Goal: Communication & Community: Answer question/provide support

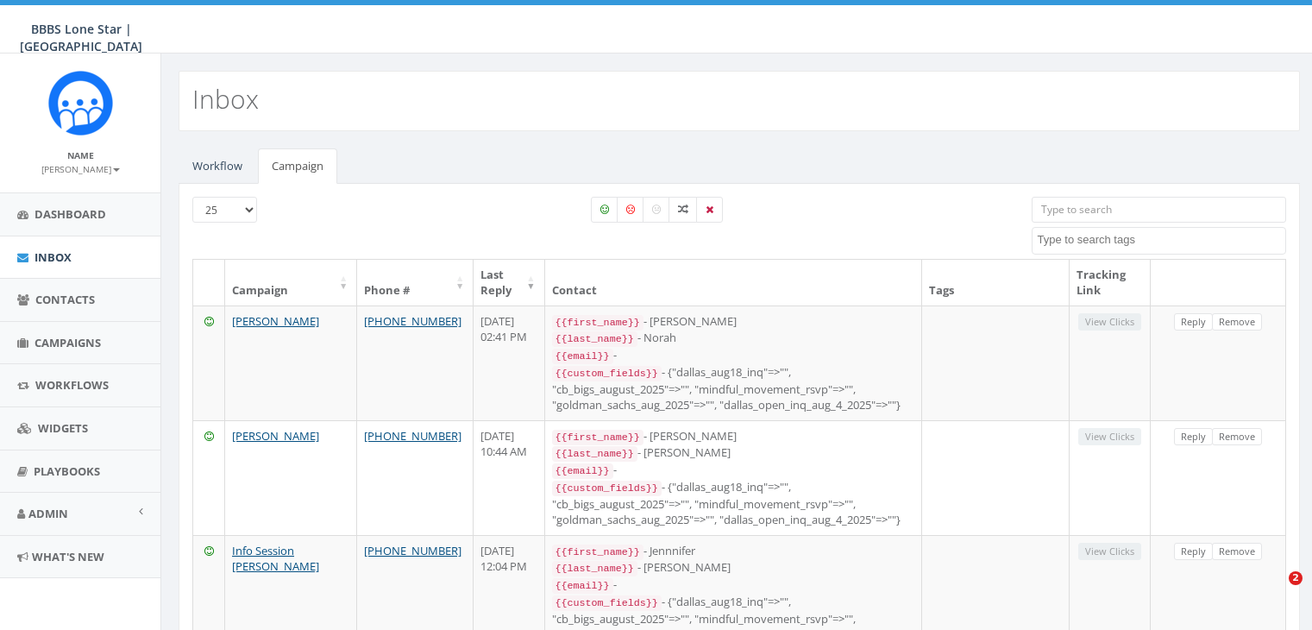
select select
click at [69, 338] on span "Campaigns" at bounding box center [68, 343] width 66 height 16
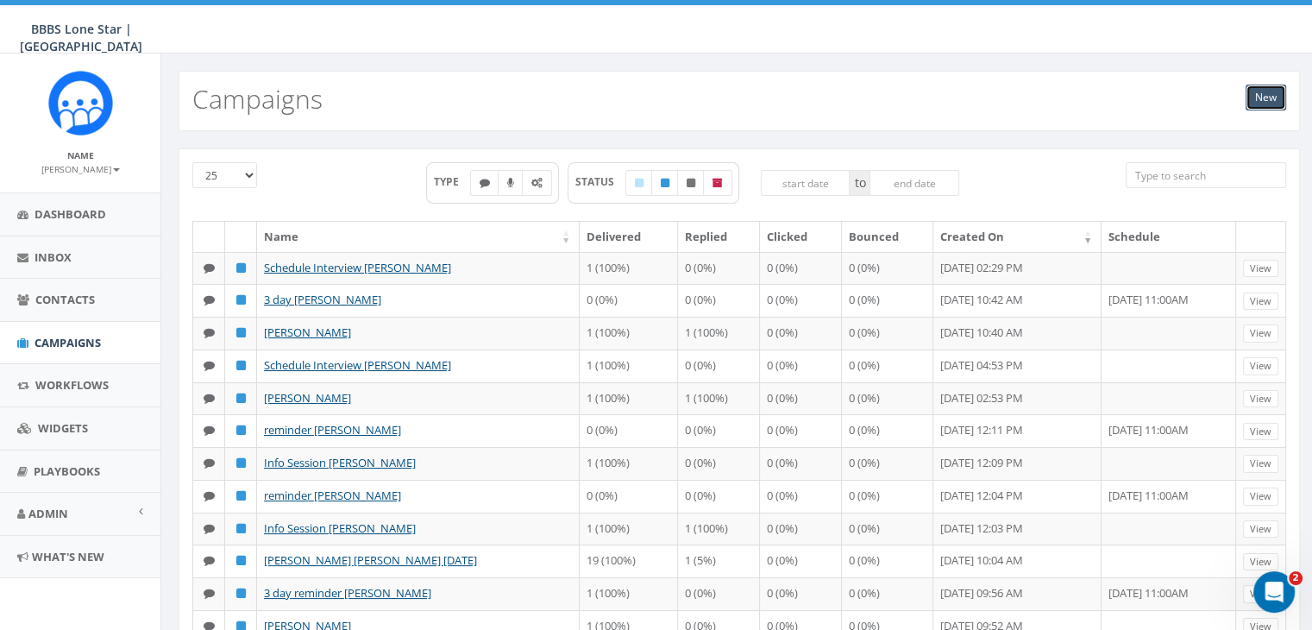
click at [1257, 95] on link "New" at bounding box center [1266, 98] width 41 height 26
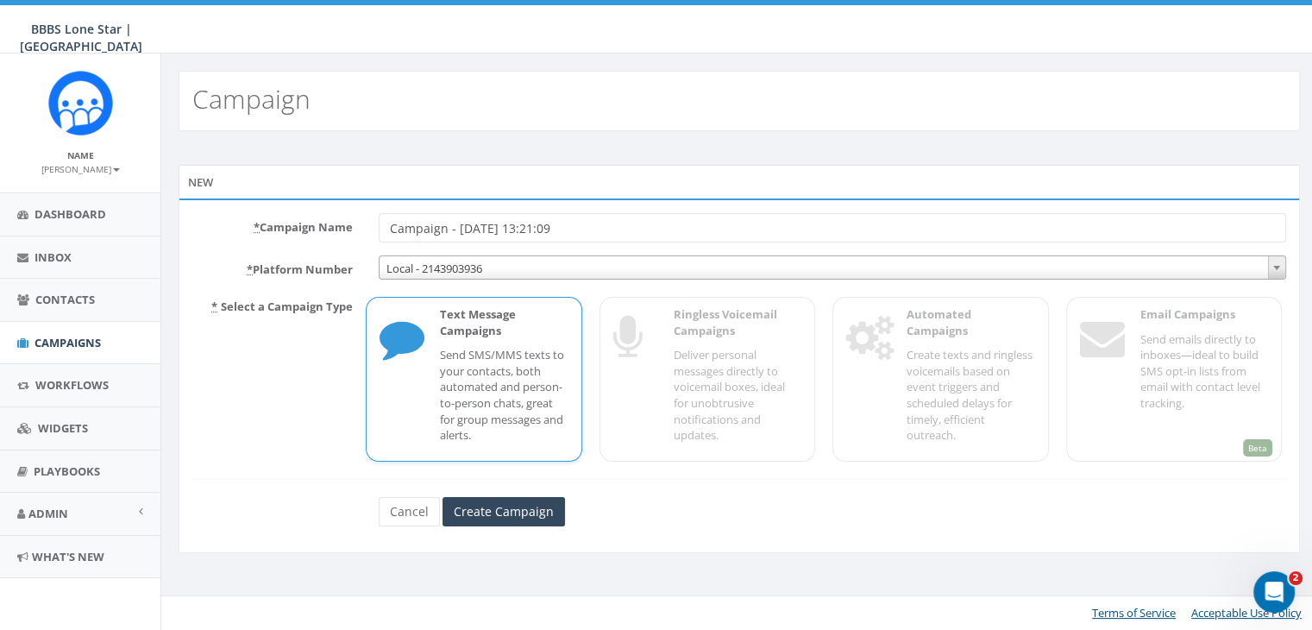
drag, startPoint x: 571, startPoint y: 221, endPoint x: 326, endPoint y: 227, distance: 245.1
click at [326, 227] on div "* Campaign Name Campaign - [DATE] 13:21:09" at bounding box center [739, 227] width 1120 height 29
type input "One week Follow up"
click at [447, 388] on p "Send SMS/MMS texts to your contacts, both automated and person-to-person chats,…" at bounding box center [504, 395] width 128 height 96
click at [480, 508] on input "Create Campaign" at bounding box center [504, 511] width 122 height 29
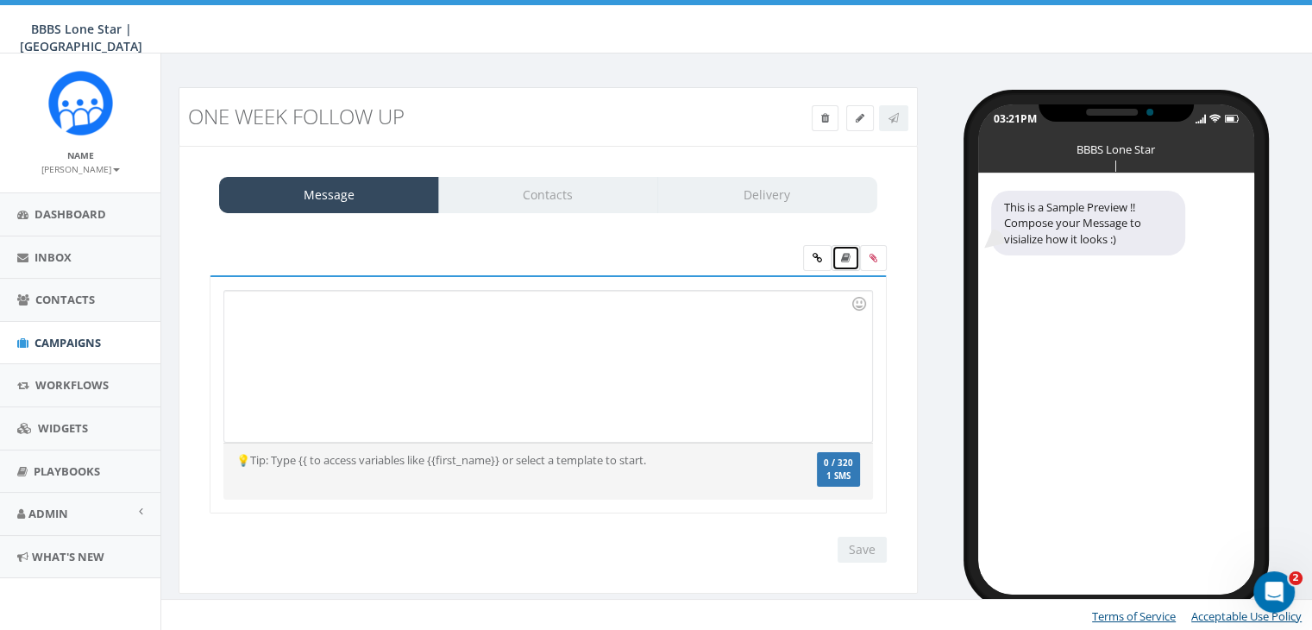
click at [845, 253] on icon at bounding box center [845, 258] width 9 height 10
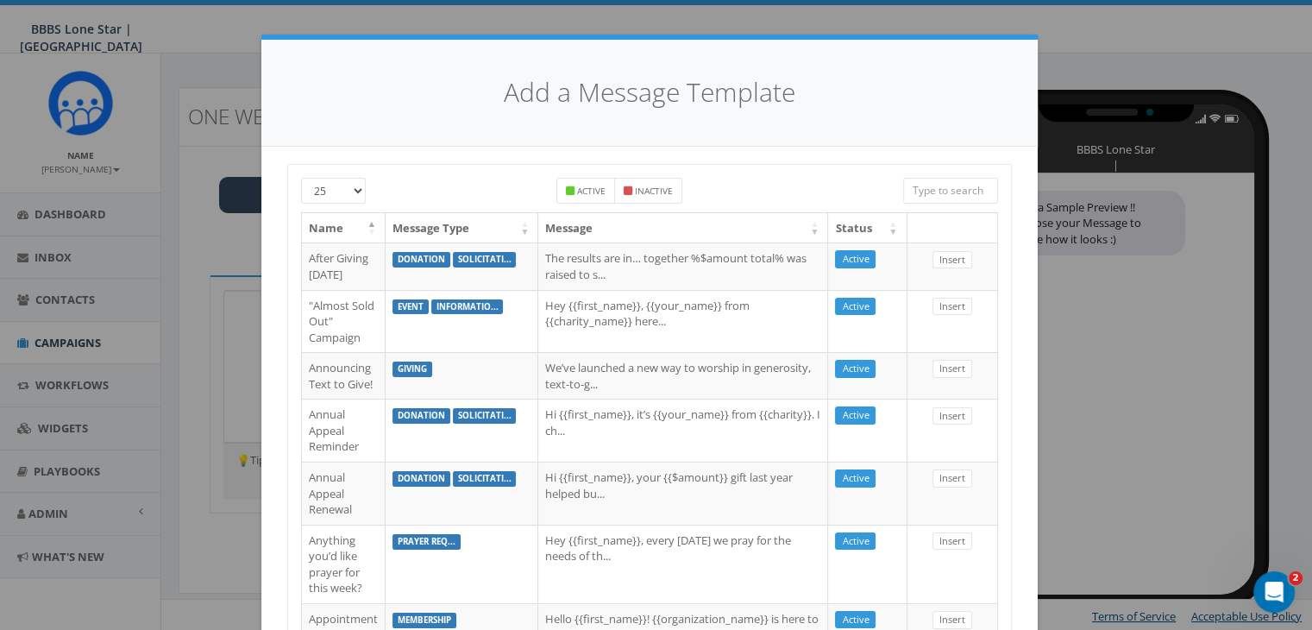
click at [945, 187] on input "search" at bounding box center [950, 191] width 95 height 26
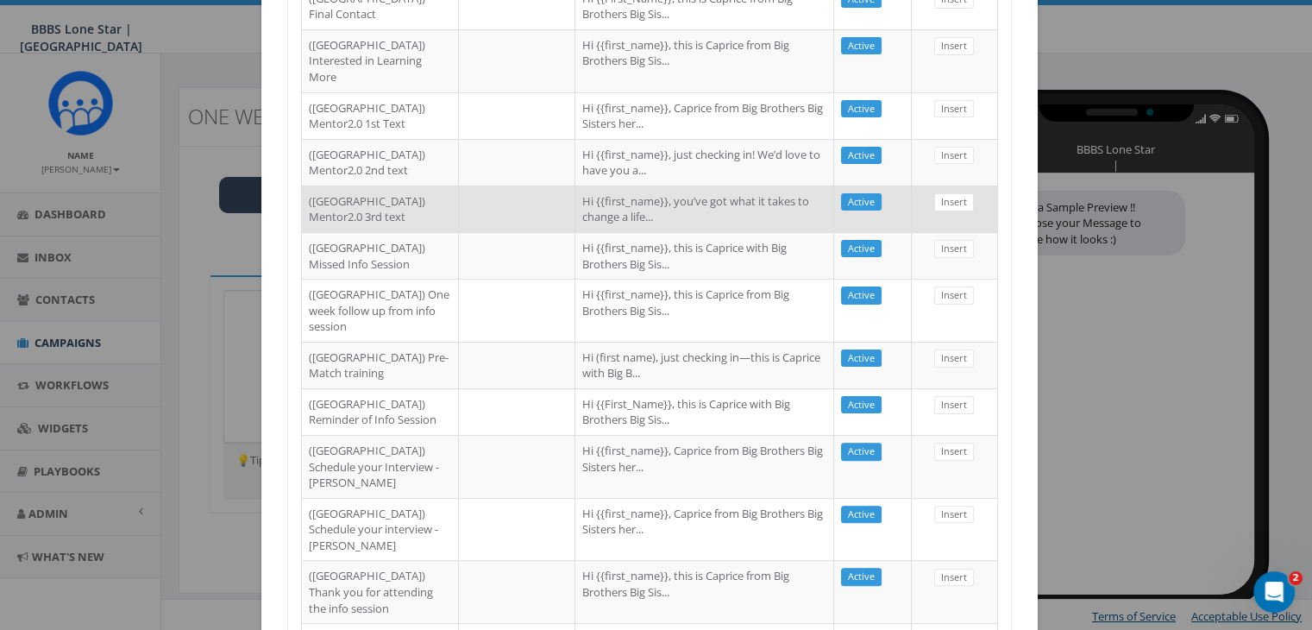
scroll to position [431, 0]
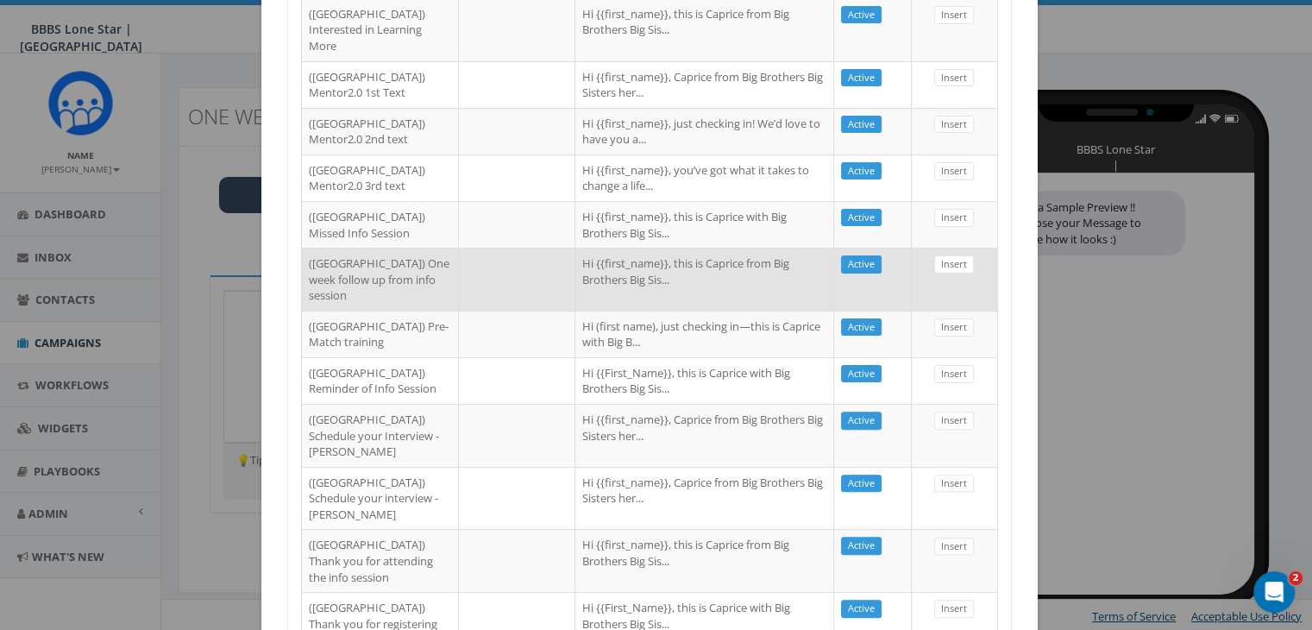
type input "Dallas"
click at [616, 311] on td "Hi {{first_name}}, this is Caprice from Big Brothers Big Sis..." at bounding box center [704, 279] width 259 height 63
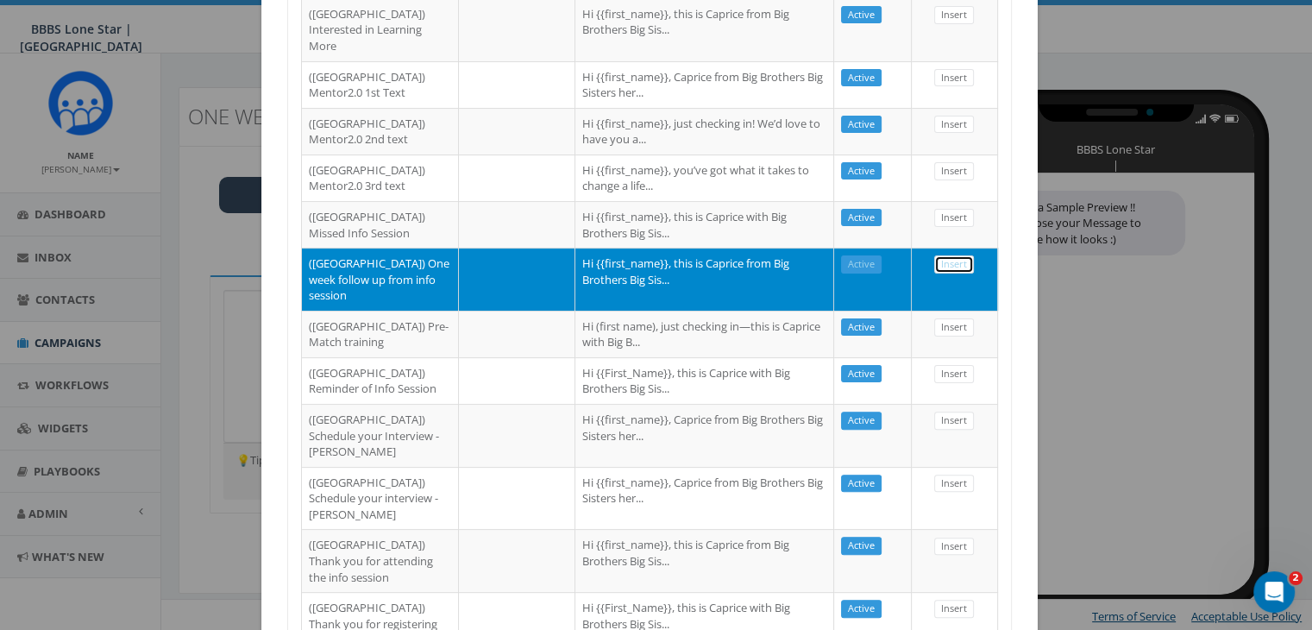
click at [942, 273] on link "Insert" at bounding box center [954, 264] width 40 height 18
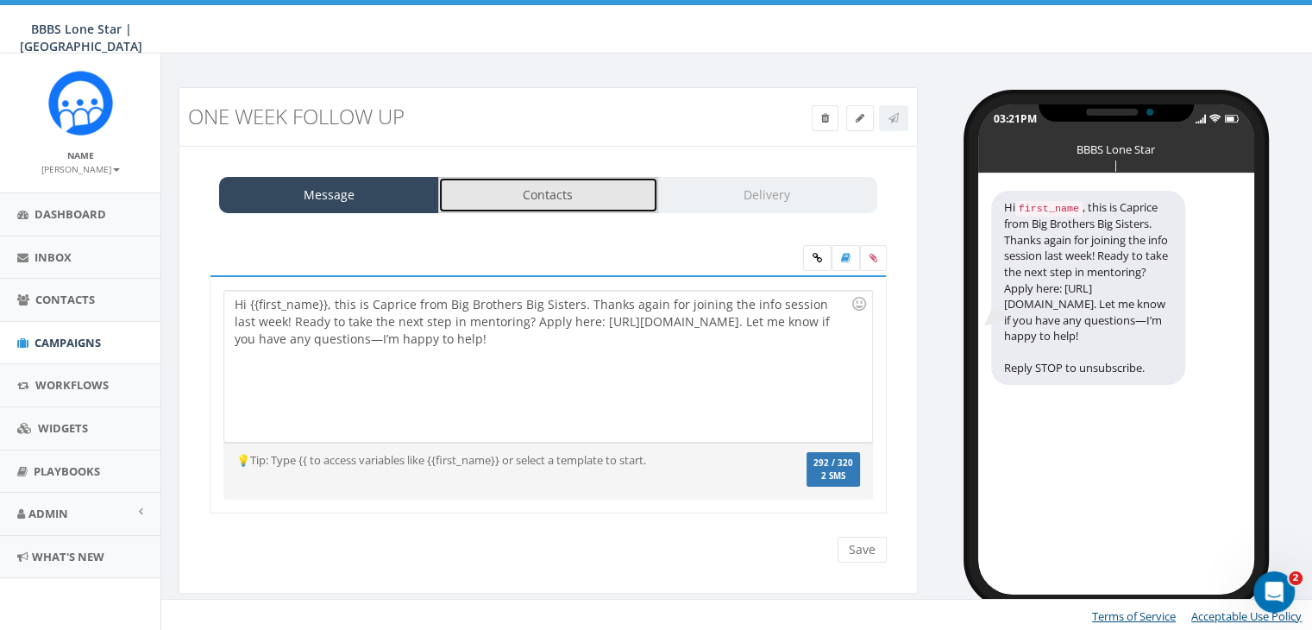
click at [493, 192] on link "Contacts" at bounding box center [548, 195] width 220 height 36
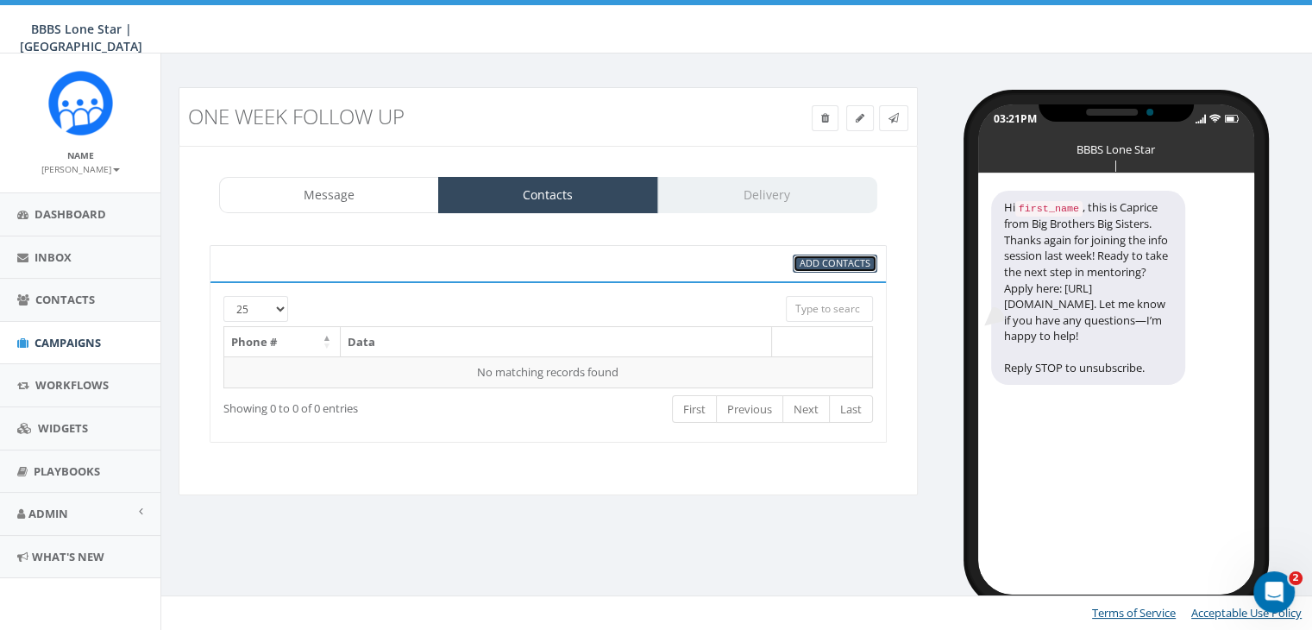
click at [838, 260] on span "Add Contacts" at bounding box center [835, 262] width 71 height 13
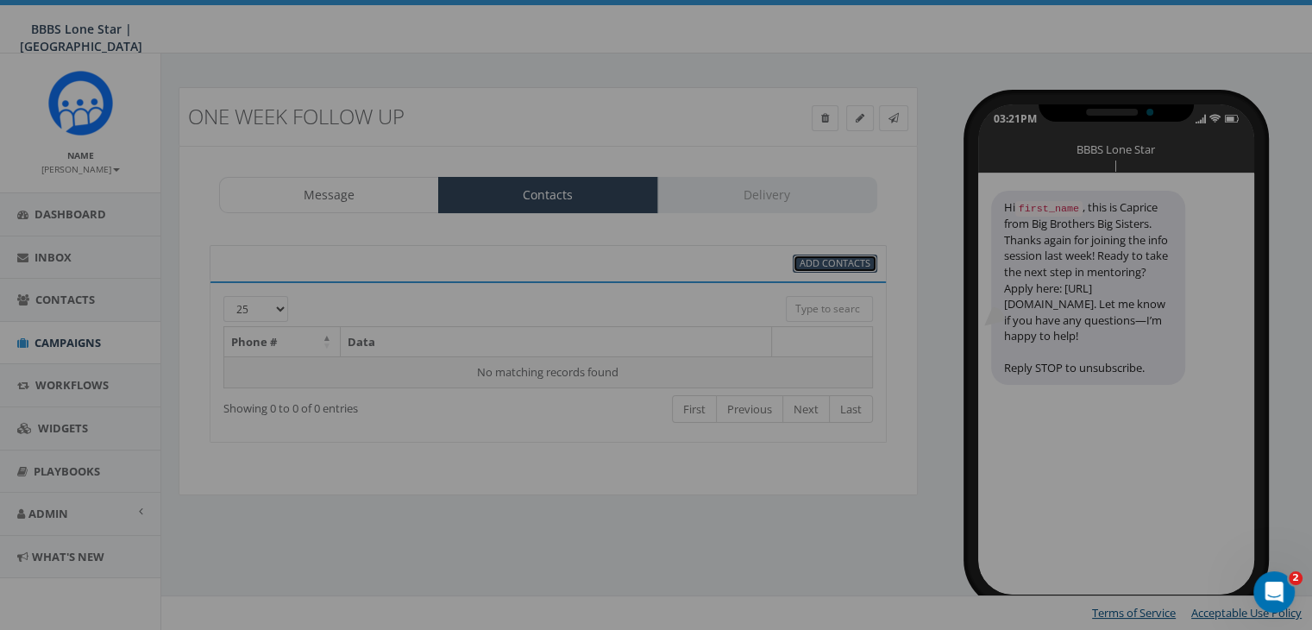
select select
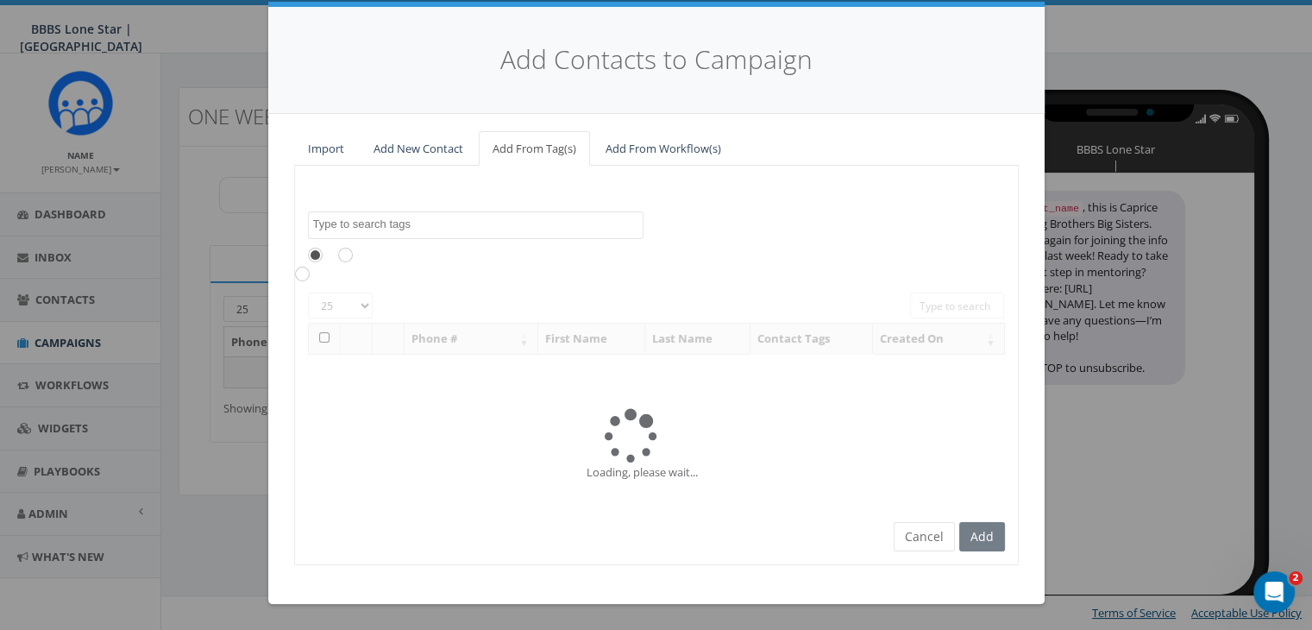
scroll to position [0, 0]
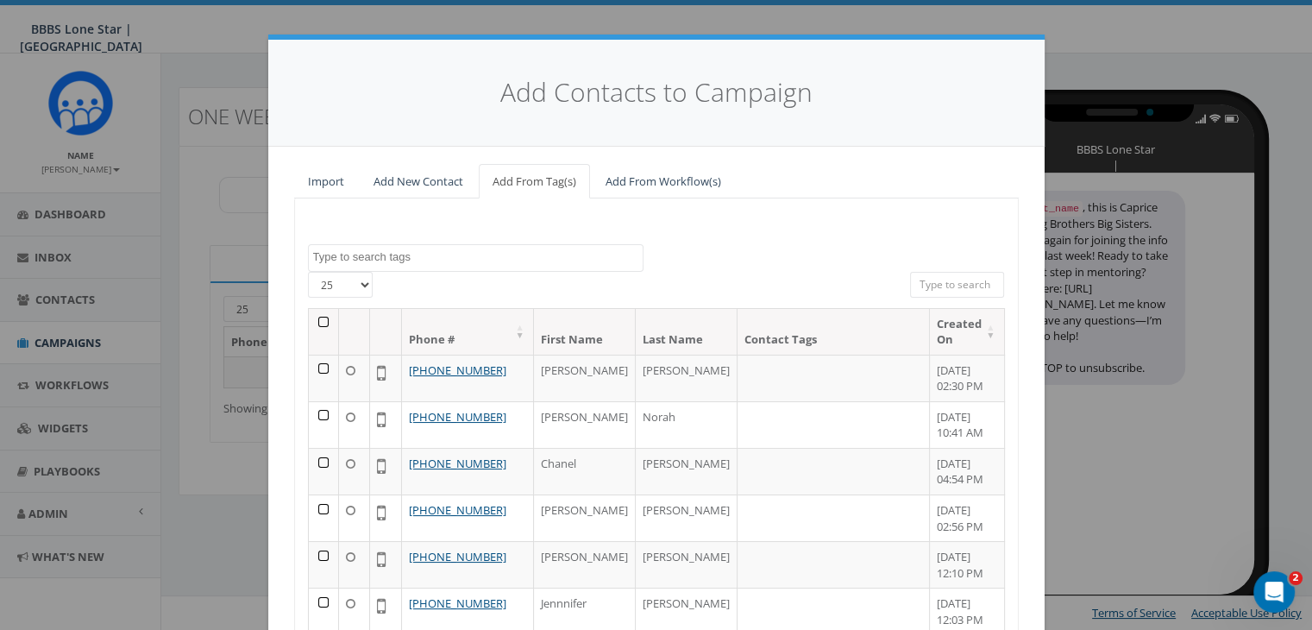
click at [939, 284] on input "search" at bounding box center [957, 285] width 95 height 26
paste input "201-427-0998"
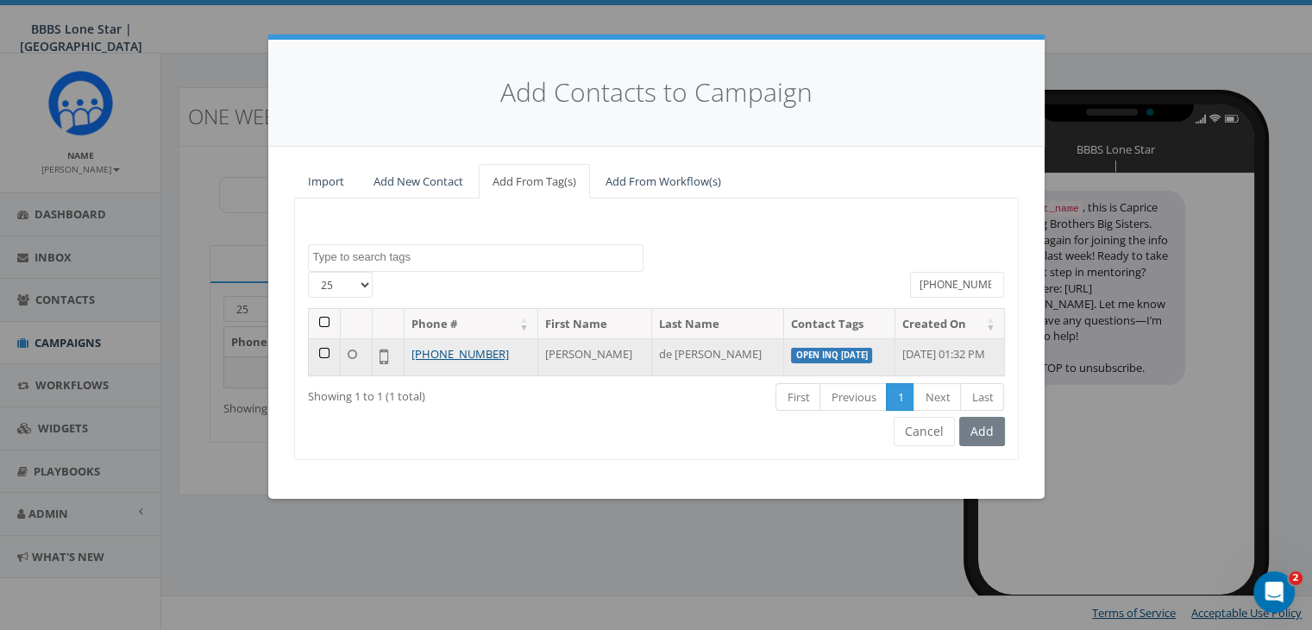
type input "201-427-0998"
click at [324, 348] on td at bounding box center [325, 356] width 32 height 37
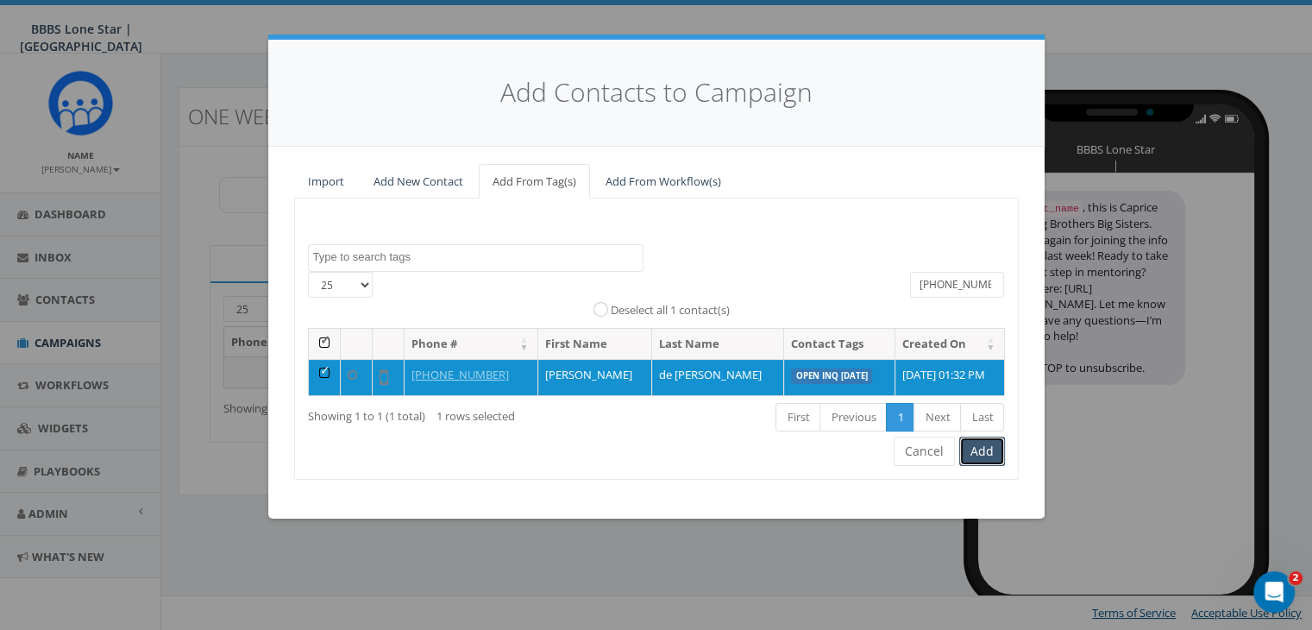
click at [993, 450] on button "Add" at bounding box center [982, 450] width 46 height 29
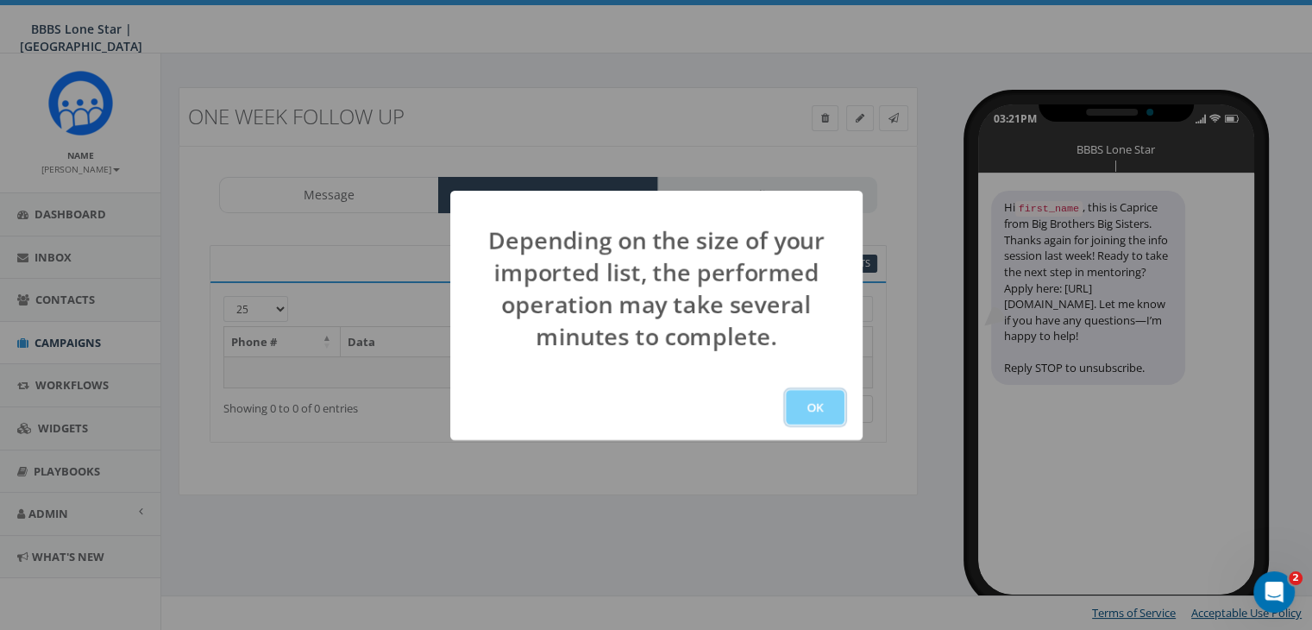
click at [817, 403] on button "OK" at bounding box center [815, 407] width 59 height 35
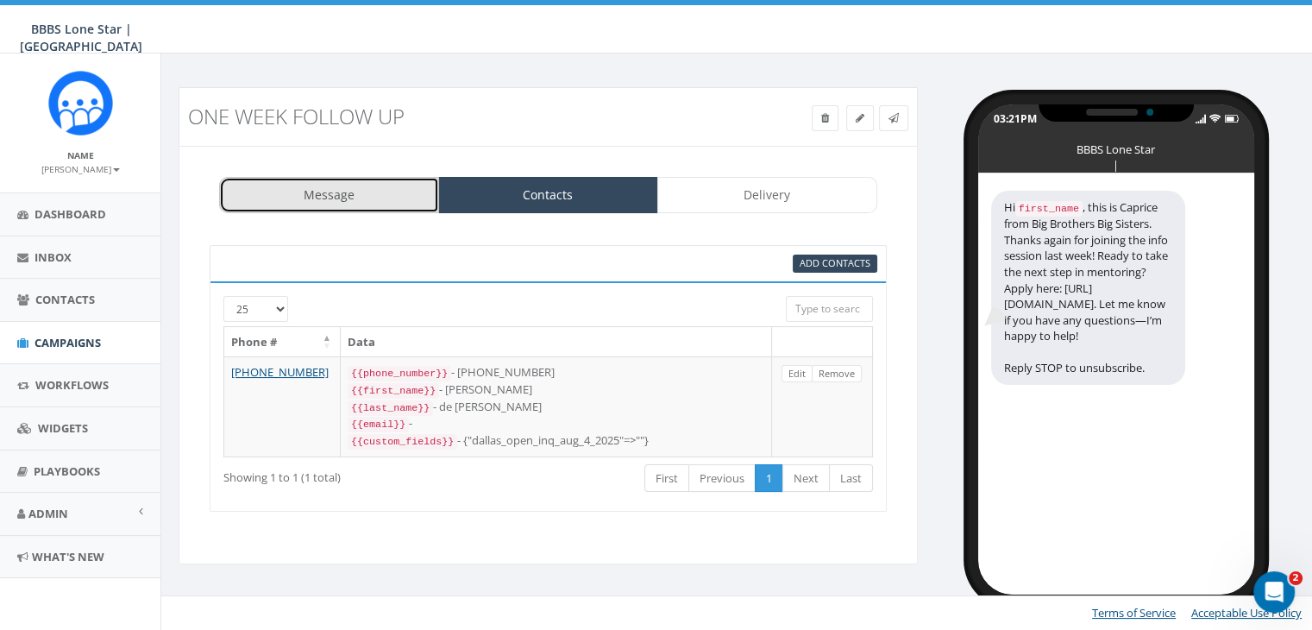
click at [365, 196] on link "Message" at bounding box center [329, 195] width 220 height 36
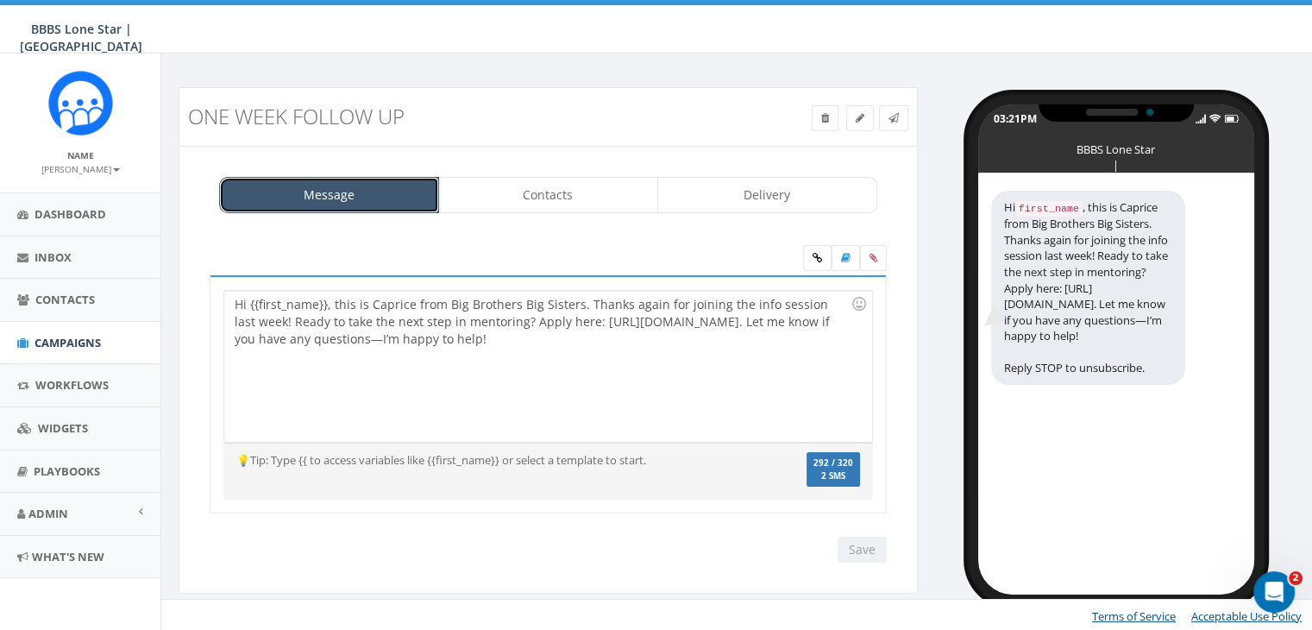
drag, startPoint x: 365, startPoint y: 196, endPoint x: 349, endPoint y: 320, distance: 125.2
click at [350, 273] on div "Message Contacts Delivery Hi {{first_name}}, this is Caprice from Big Brothers …" at bounding box center [548, 370] width 739 height 449
click at [323, 302] on div "Hi {{first_name}}, this is Caprice from Big Brothers Big Sisters. Thanks again …" at bounding box center [547, 366] width 647 height 151
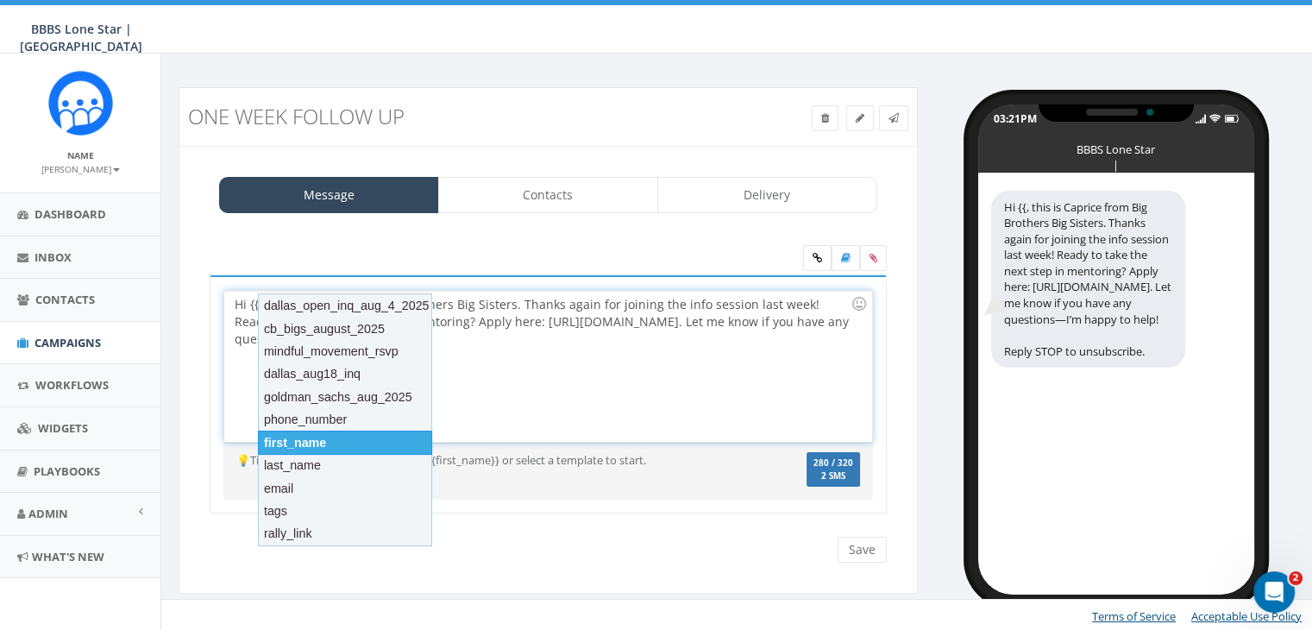
click at [320, 432] on div "first_name" at bounding box center [345, 442] width 174 height 24
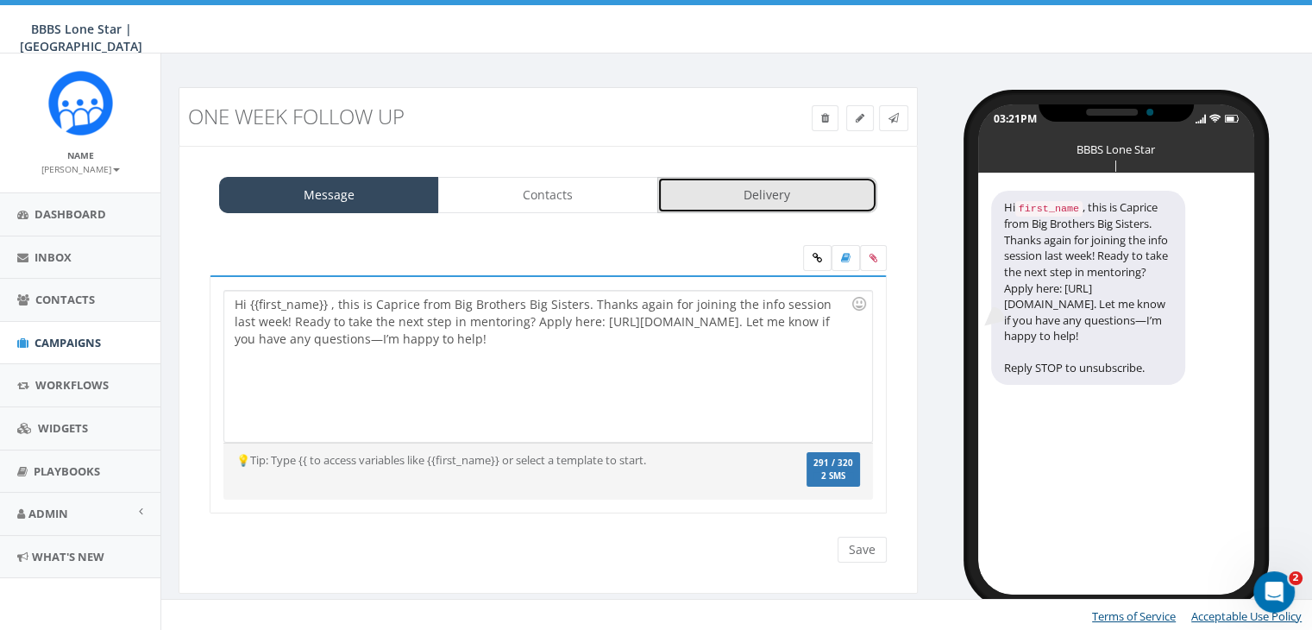
click at [791, 187] on link "Delivery" at bounding box center [767, 195] width 220 height 36
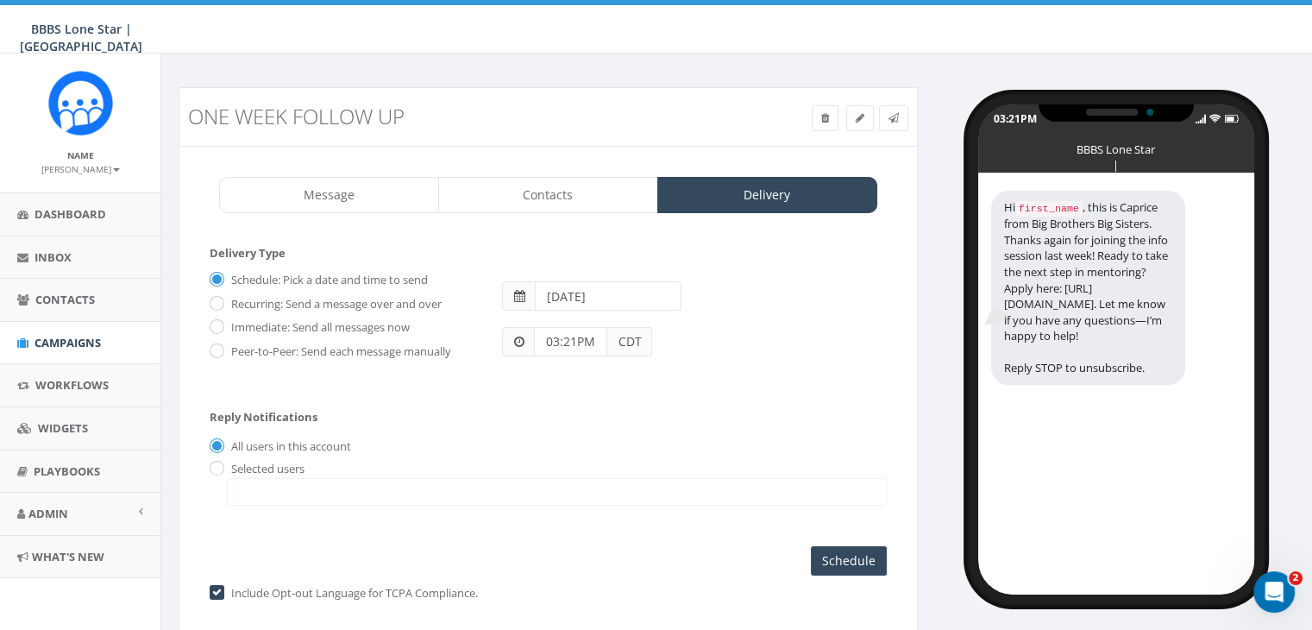
click at [227, 322] on label "Immediate: Send all messages now" at bounding box center [318, 327] width 183 height 17
click at [221, 323] on input "Immediate: Send all messages now" at bounding box center [215, 328] width 11 height 11
radio input "true"
click at [220, 467] on input "radio" at bounding box center [215, 468] width 11 height 11
radio input "true"
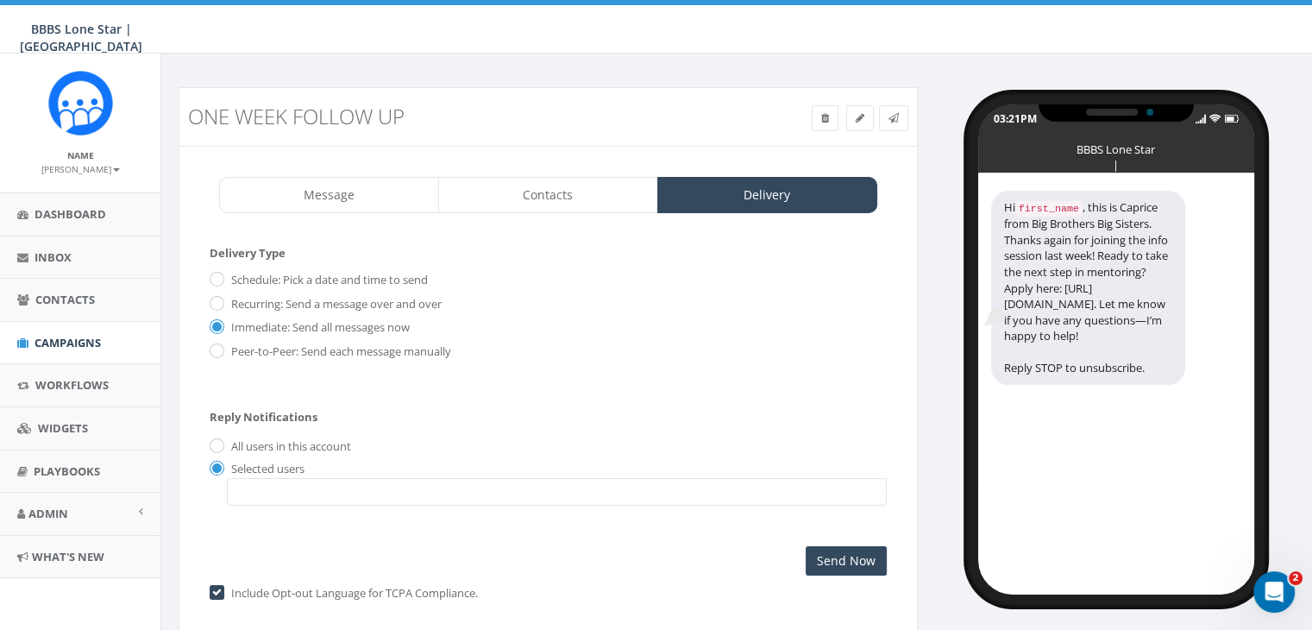
click at [234, 484] on textarea "Search" at bounding box center [236, 491] width 9 height 16
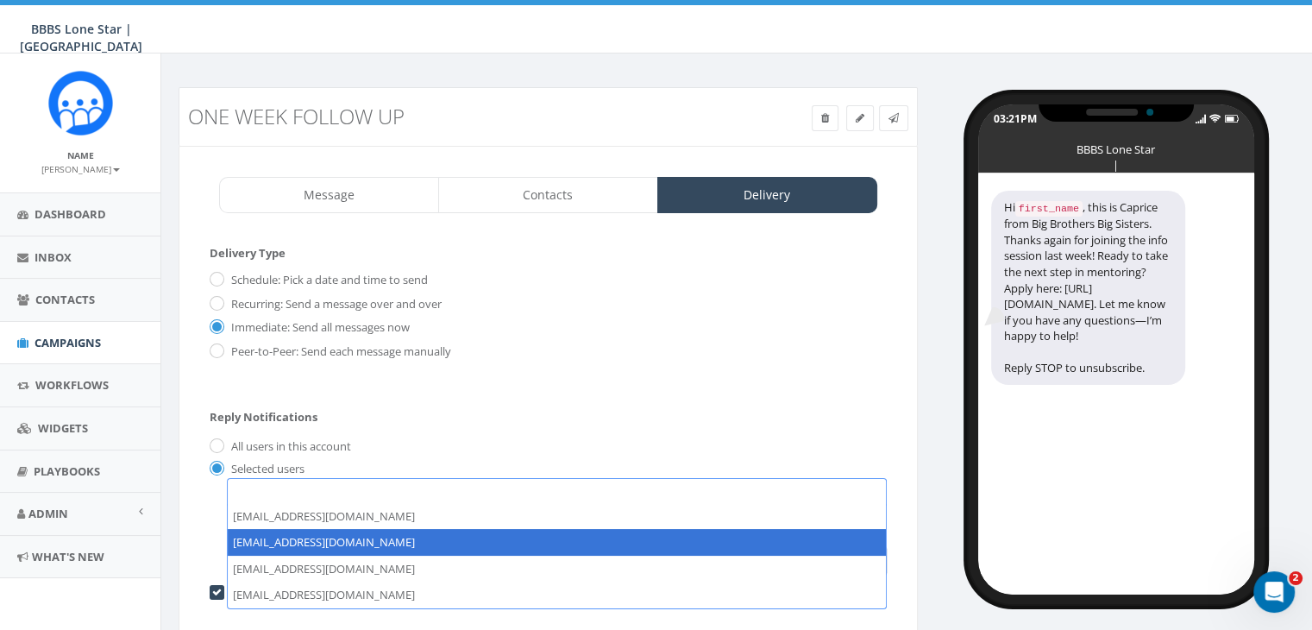
select select "1730"
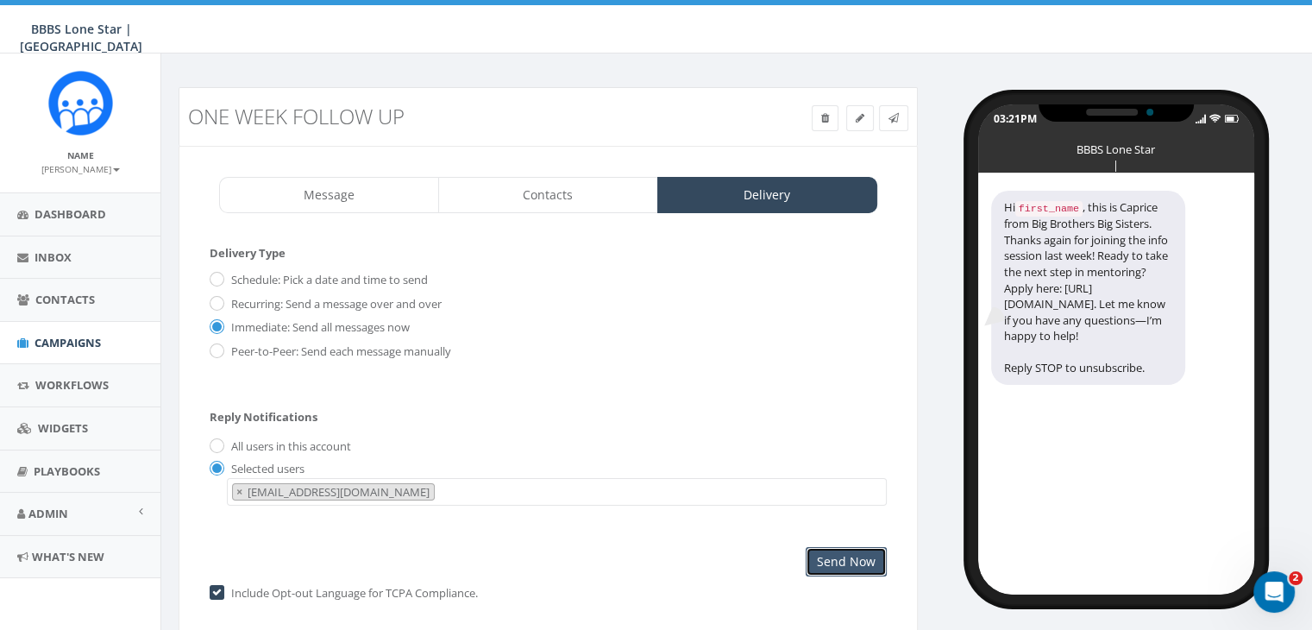
click at [832, 555] on input "Send Now" at bounding box center [846, 561] width 81 height 29
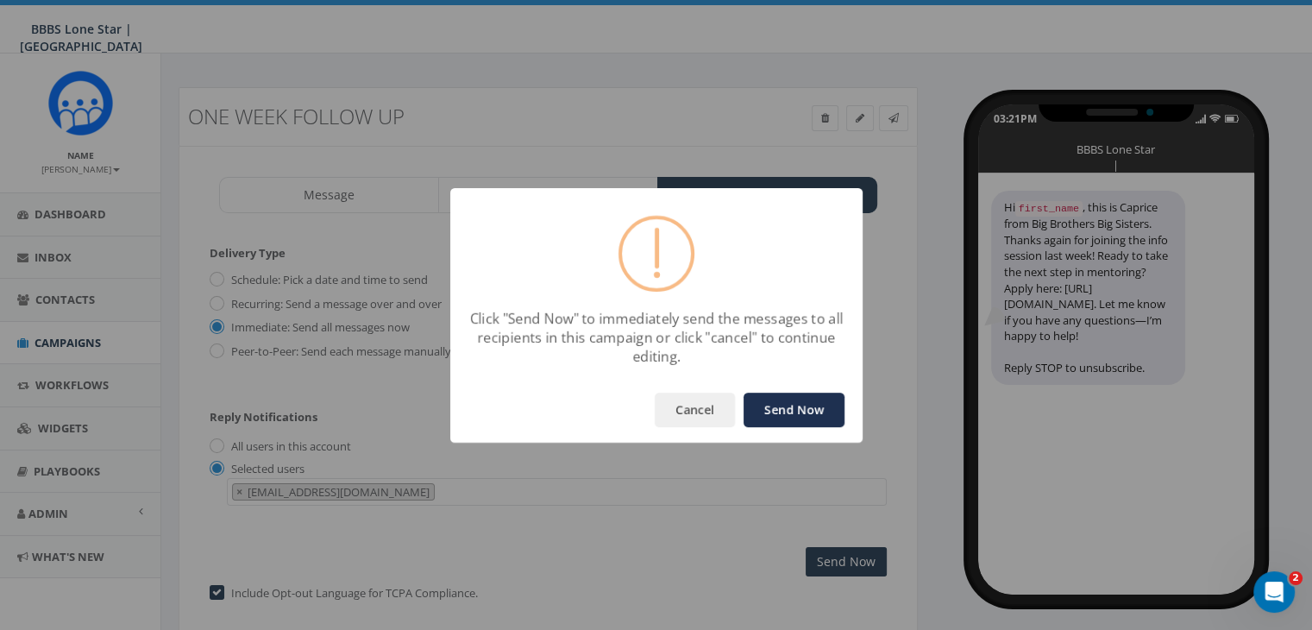
click at [810, 408] on button "Send Now" at bounding box center [794, 409] width 101 height 35
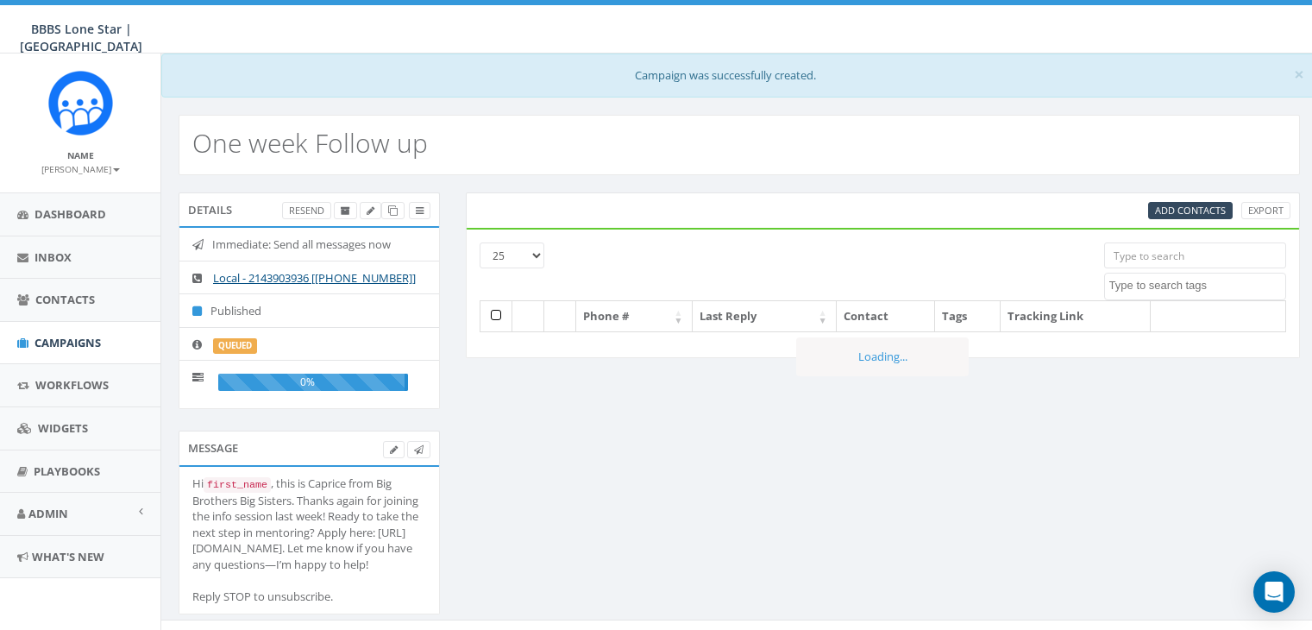
select select
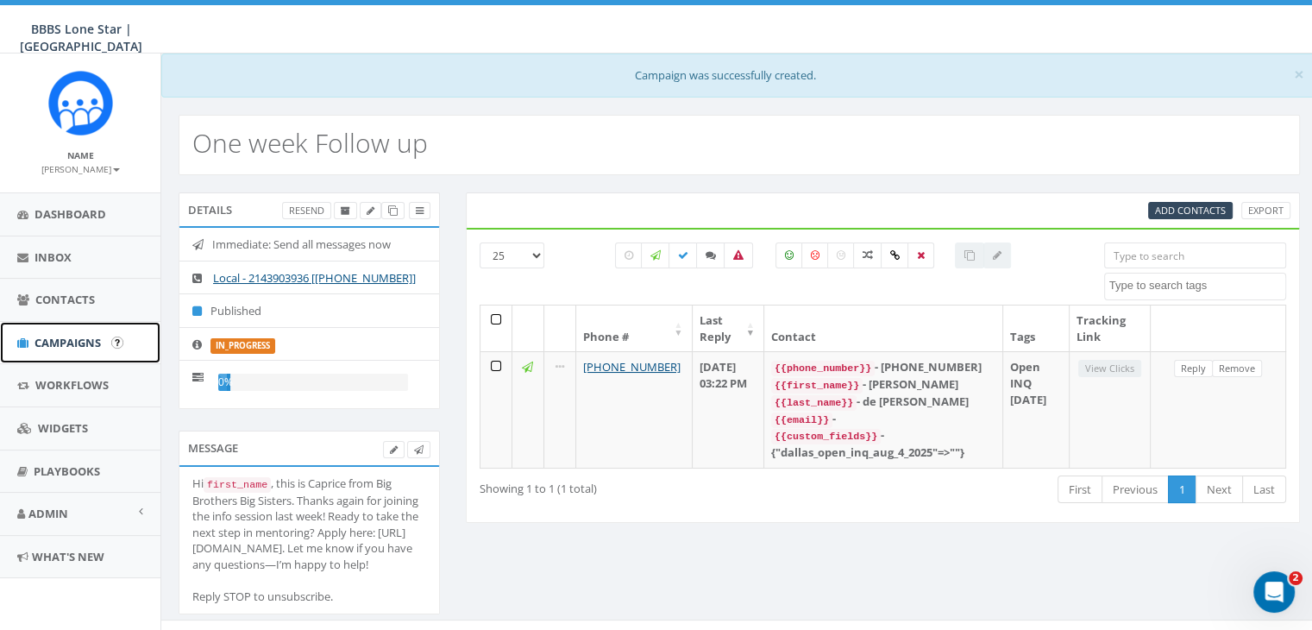
click at [60, 337] on span "Campaigns" at bounding box center [68, 343] width 66 height 16
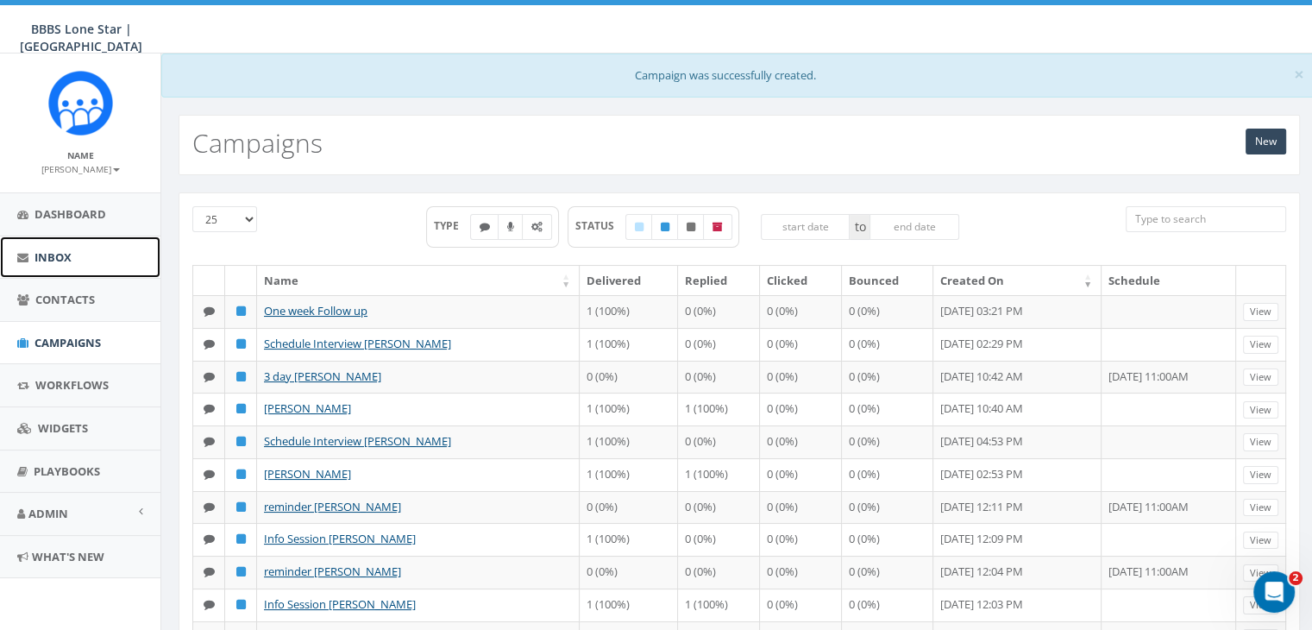
click at [47, 250] on span "Inbox" at bounding box center [53, 257] width 37 height 16
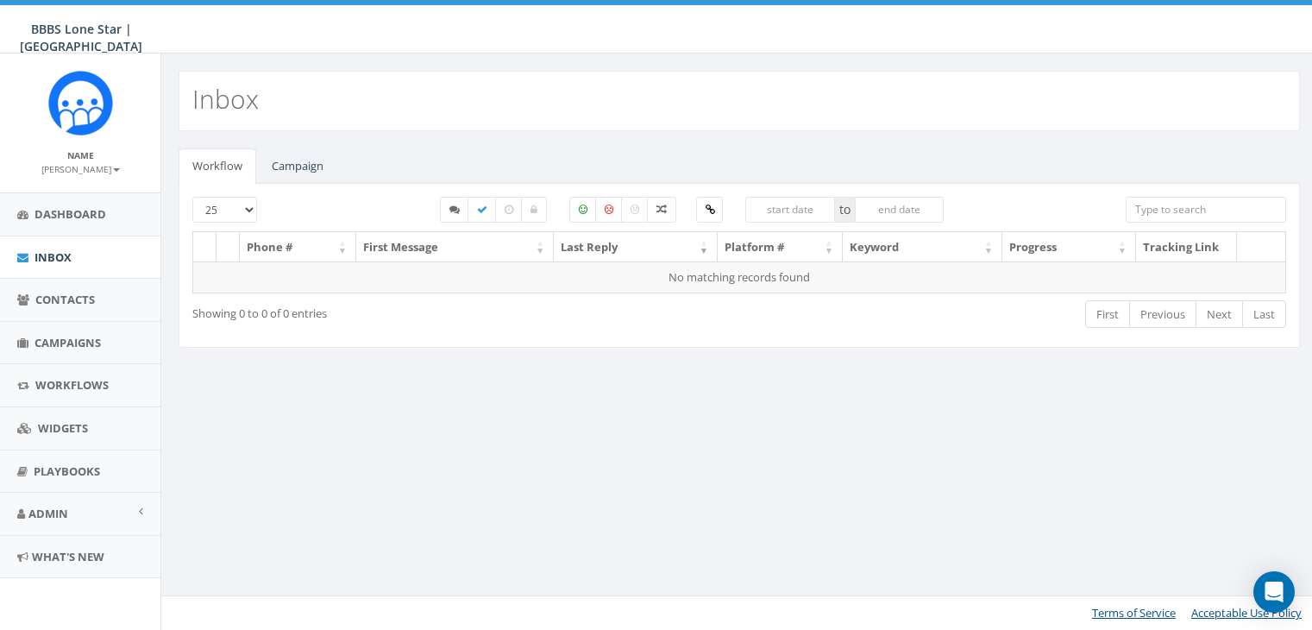
select select
click at [311, 163] on link "Campaign" at bounding box center [297, 165] width 79 height 35
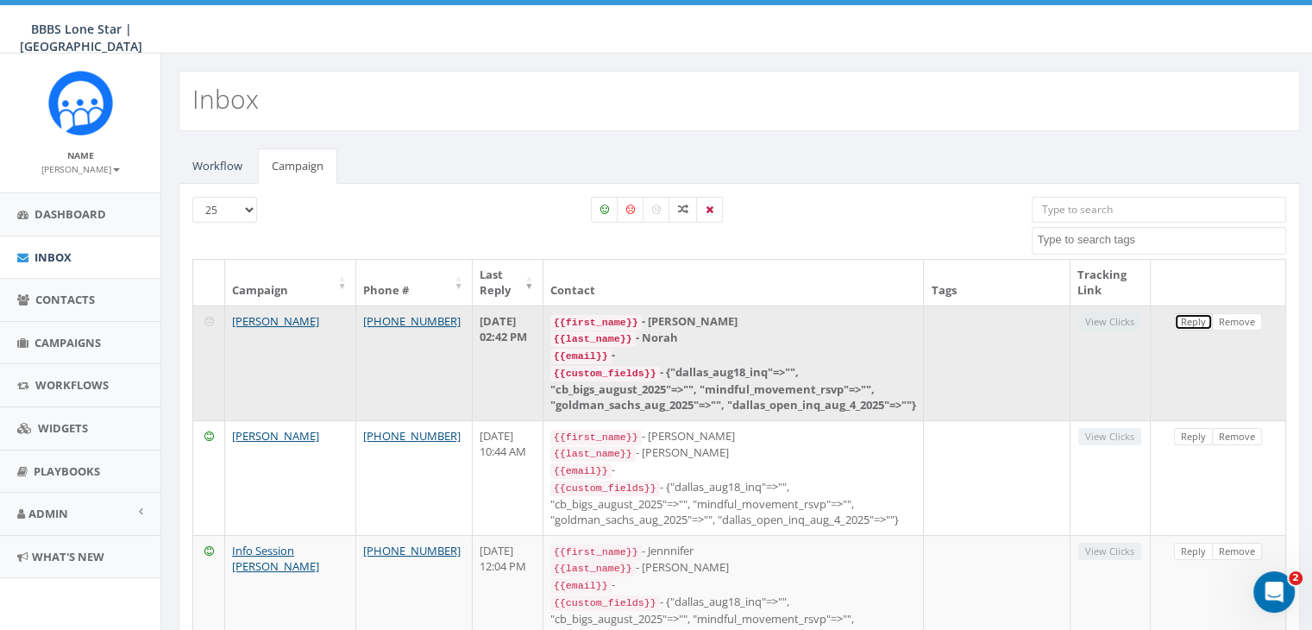
click at [1192, 322] on link "Reply" at bounding box center [1193, 322] width 39 height 18
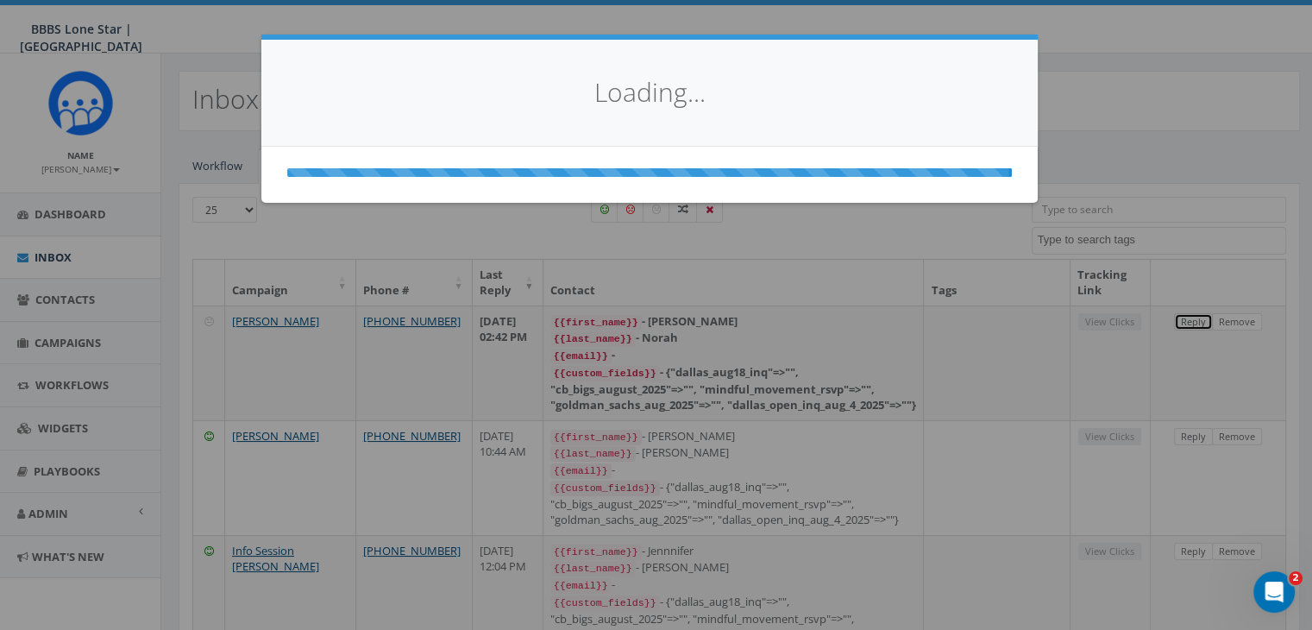
select select
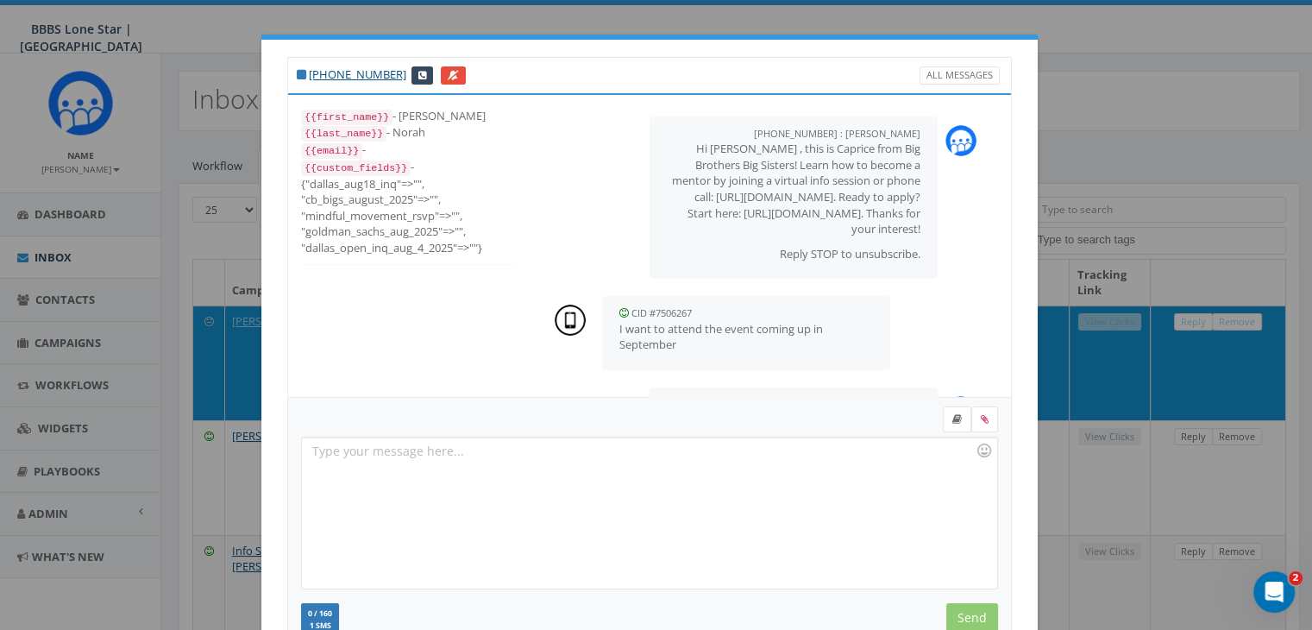
scroll to position [193, 0]
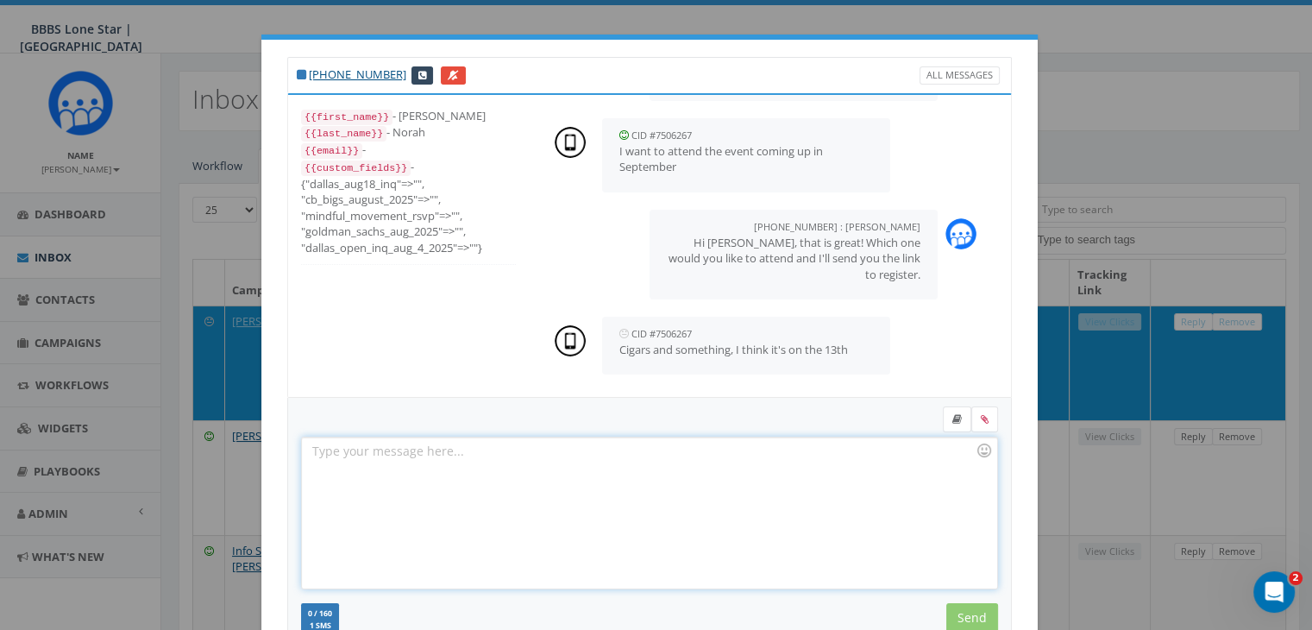
click at [655, 459] on div at bounding box center [649, 512] width 694 height 151
click at [343, 448] on div at bounding box center [649, 512] width 694 height 151
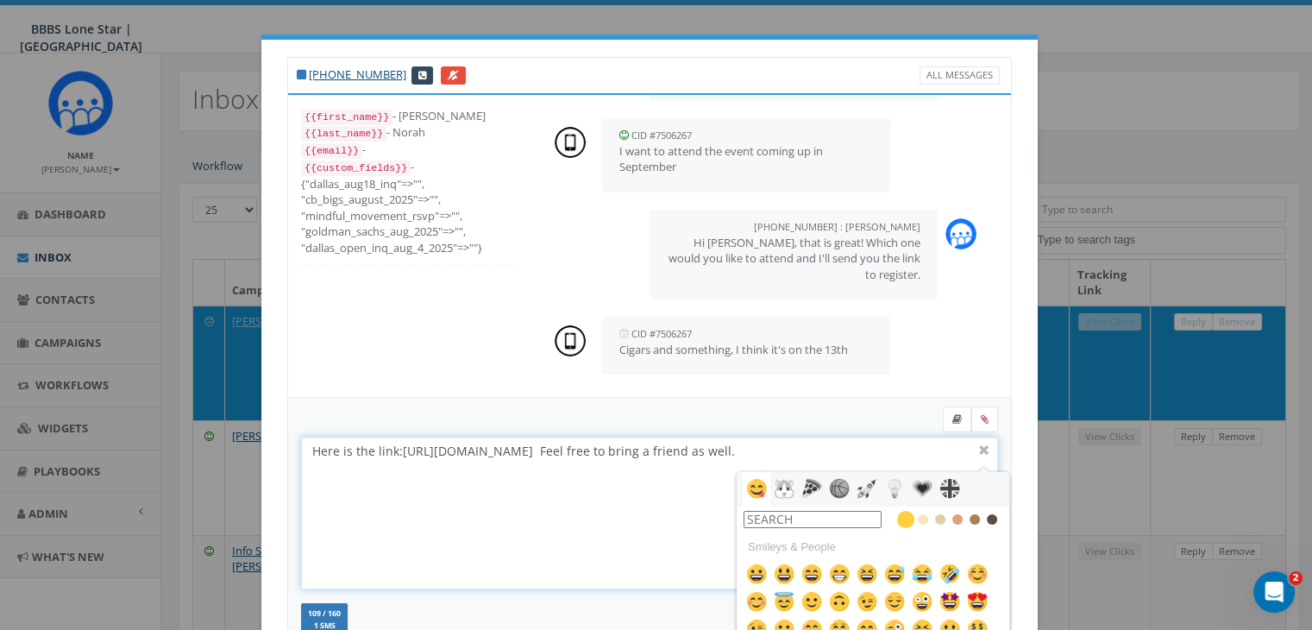
click at [483, 504] on div "Here is the link: [URL][DOMAIN_NAME] Feel free to bring a friend as well." at bounding box center [649, 512] width 694 height 151
click at [935, 452] on div "Here is the link: [URL][DOMAIN_NAME] Feel free to bring a friend as well." at bounding box center [649, 512] width 694 height 151
click at [620, 519] on div "Here is the link: [URL][DOMAIN_NAME] Feel free to bring a friend as well." at bounding box center [649, 512] width 694 height 151
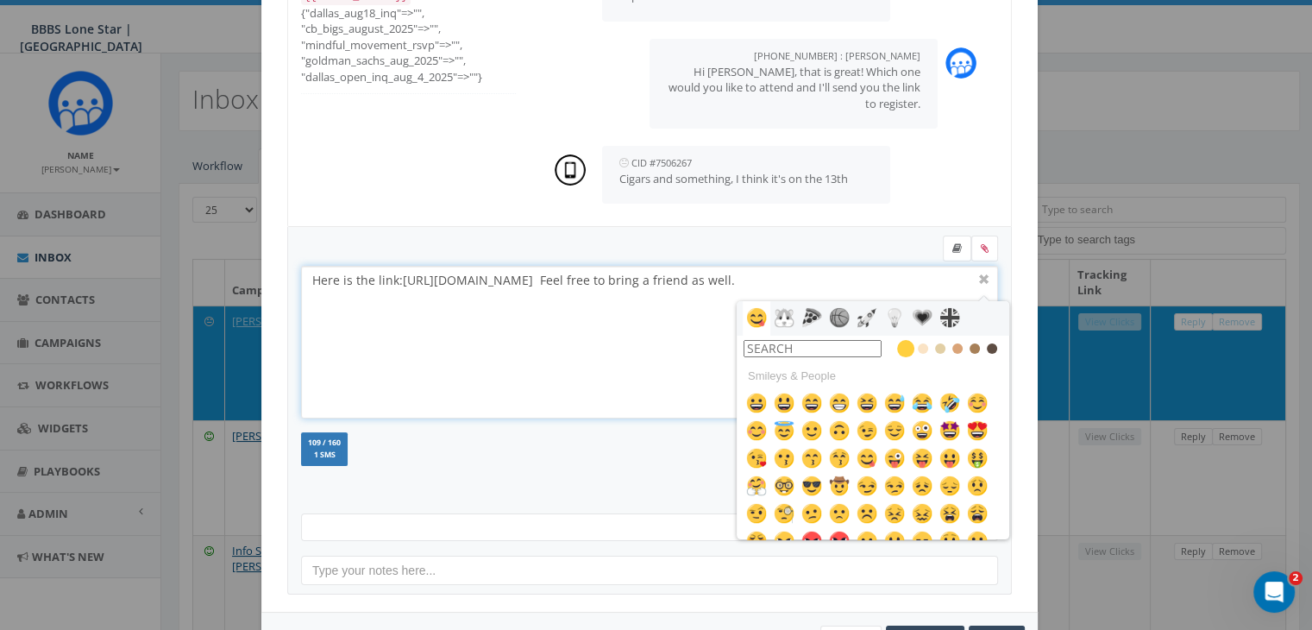
scroll to position [231, 0]
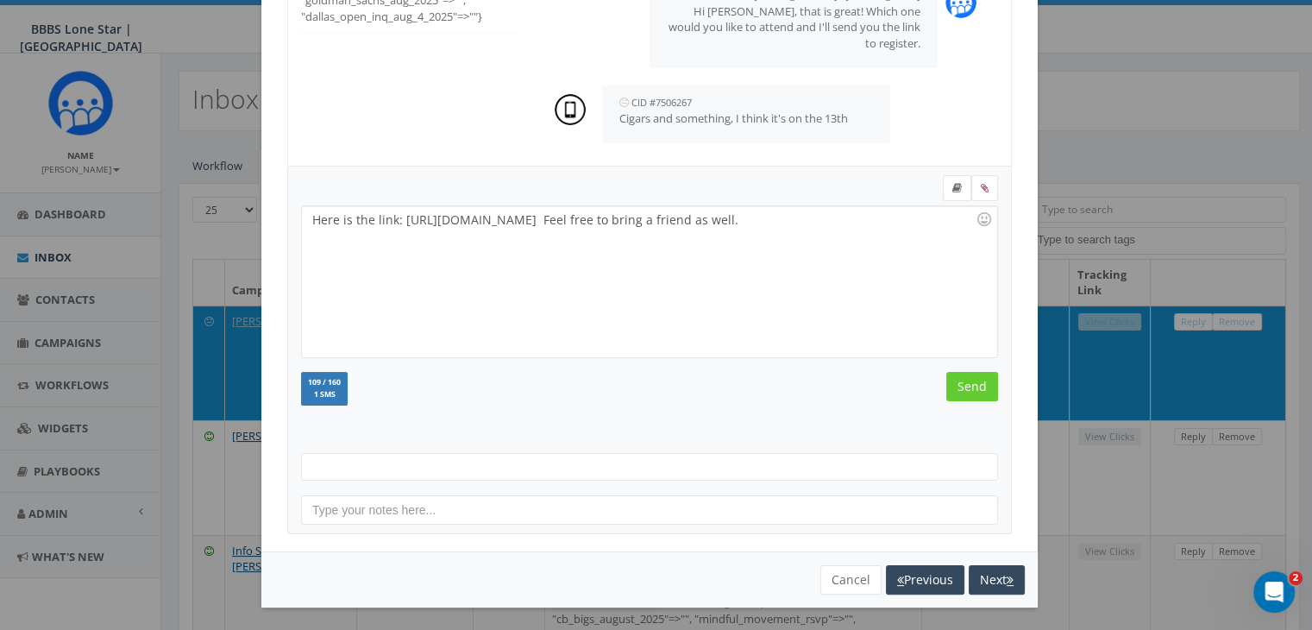
click at [604, 402] on div "109 / 160 1 SMS SMS We recommend adding an image to MMS messages. An invisible …" at bounding box center [649, 391] width 723 height 38
click at [898, 221] on div "Here is the link: [URL][DOMAIN_NAME] Feel free to bring a friend as well." at bounding box center [649, 281] width 694 height 151
click at [963, 380] on input "Send" at bounding box center [972, 386] width 52 height 29
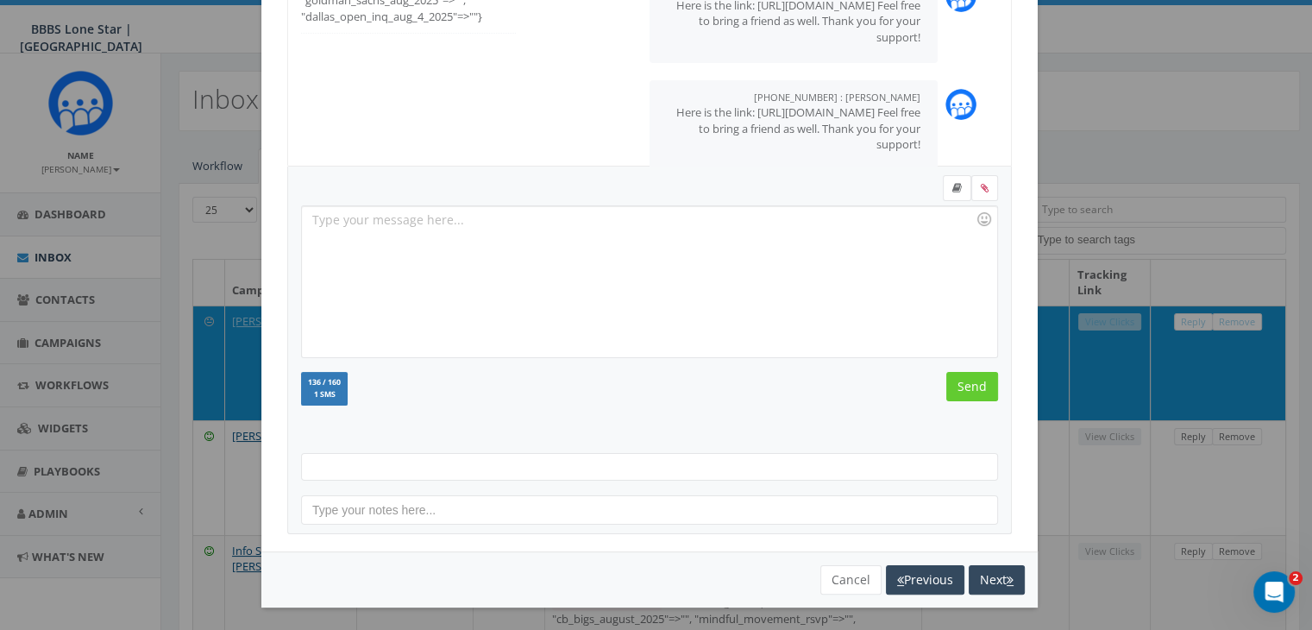
scroll to position [439, 0]
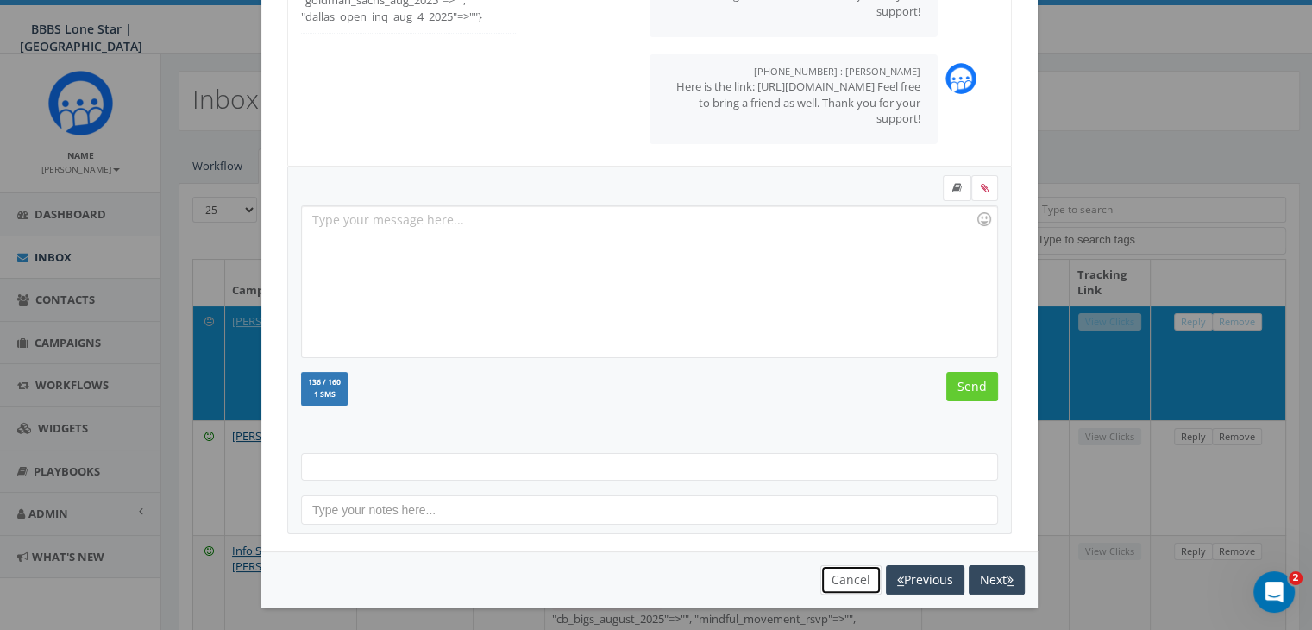
click at [823, 571] on button "Cancel" at bounding box center [850, 579] width 61 height 29
